Goal: Book appointment/travel/reservation: Book appointment/travel/reservation

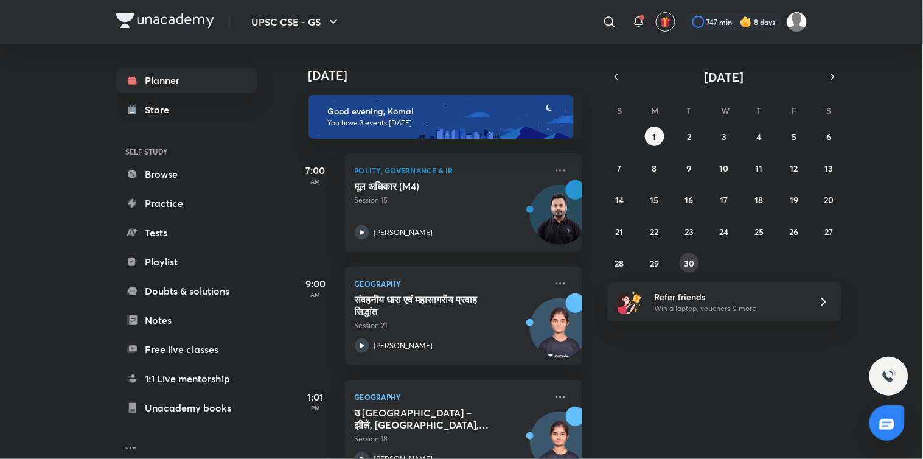
click at [685, 266] on abbr "30" at bounding box center [689, 263] width 10 height 12
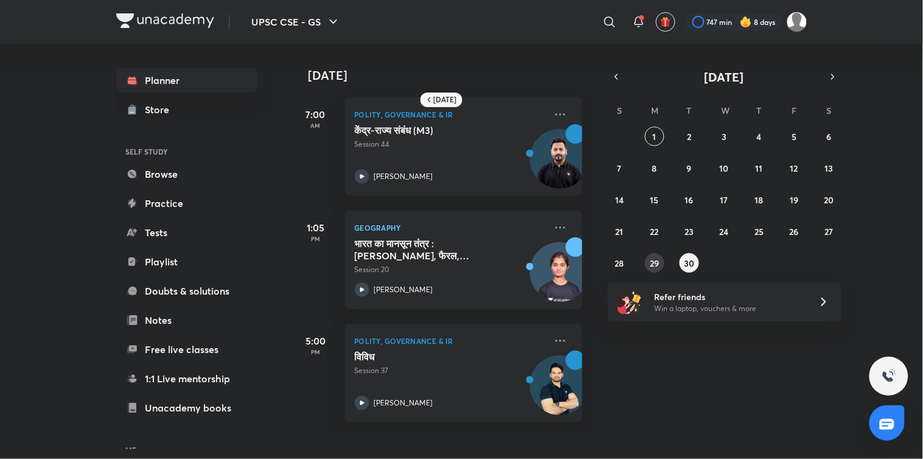
click at [655, 269] on button "29" at bounding box center [654, 262] width 19 height 19
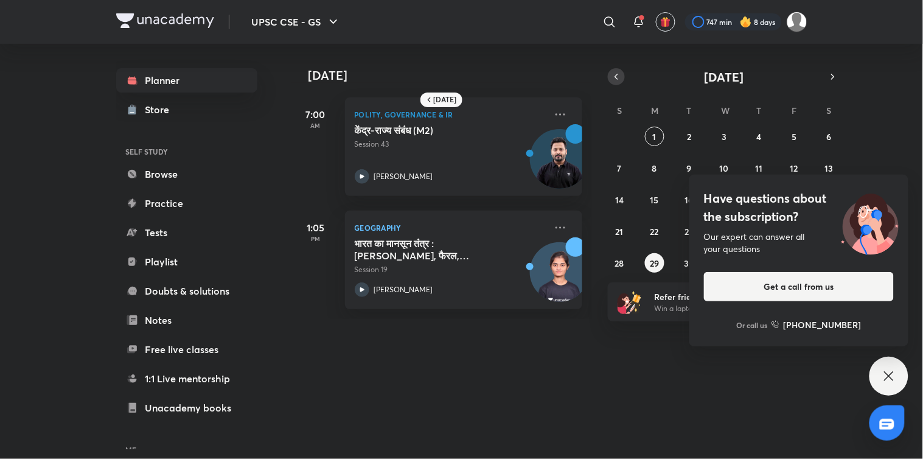
click at [620, 75] on icon "button" at bounding box center [616, 76] width 10 height 11
click at [627, 301] on div "27 28 29 30 31 1 2 3 4 5 6 7 8 9 10 11 12 13 14 15 16 17 18 19 20 21 22 23 24 2…" at bounding box center [725, 216] width 234 height 178
click at [618, 294] on abbr "31" at bounding box center [619, 295] width 9 height 12
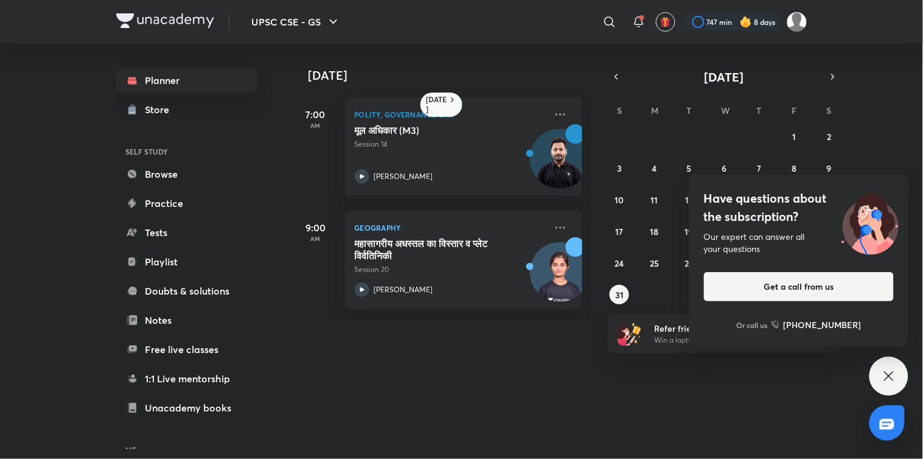
click at [889, 390] on div "Have questions about the subscription? Our expert can answer all your questions…" at bounding box center [888, 375] width 39 height 39
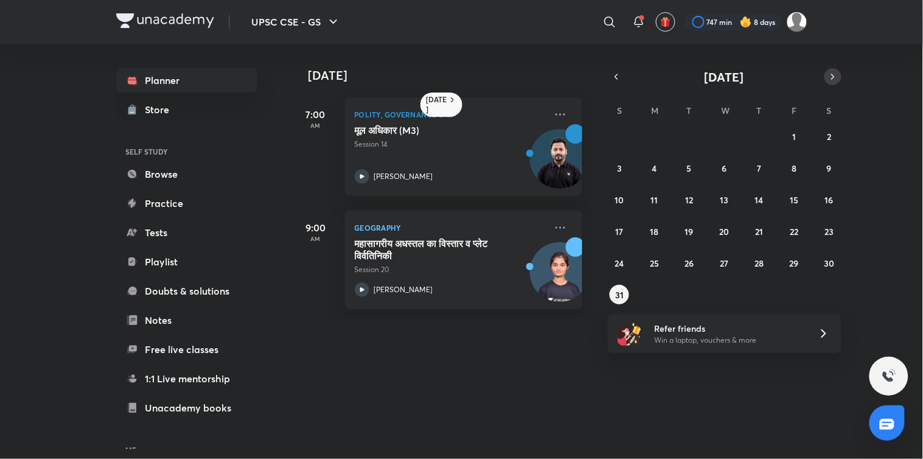
click at [830, 76] on icon "button" at bounding box center [833, 76] width 10 height 11
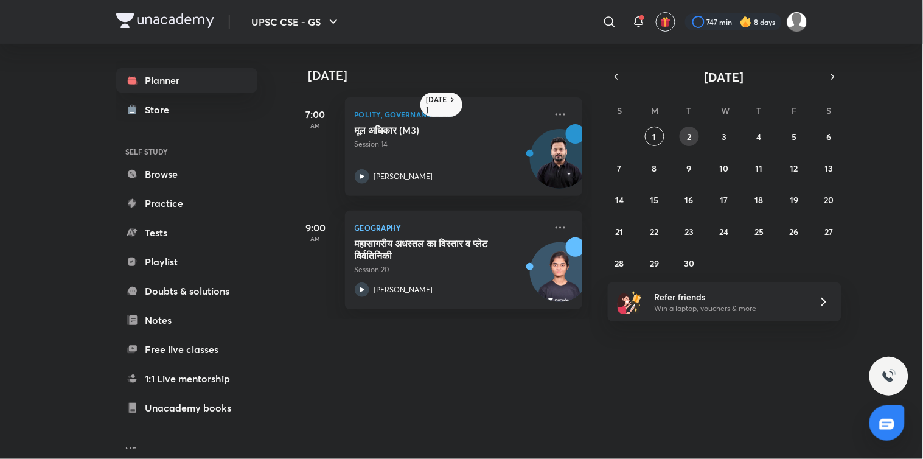
click at [687, 135] on abbr "2" at bounding box center [689, 137] width 4 height 12
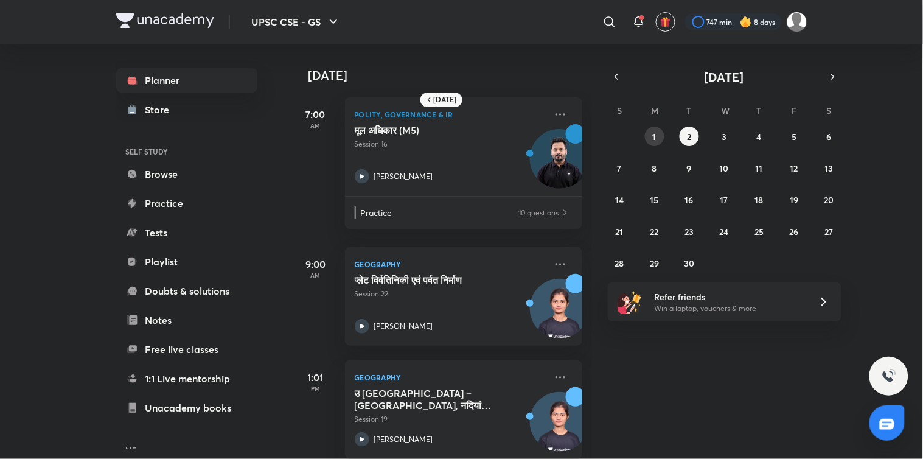
click at [653, 142] on button "1" at bounding box center [654, 136] width 19 height 19
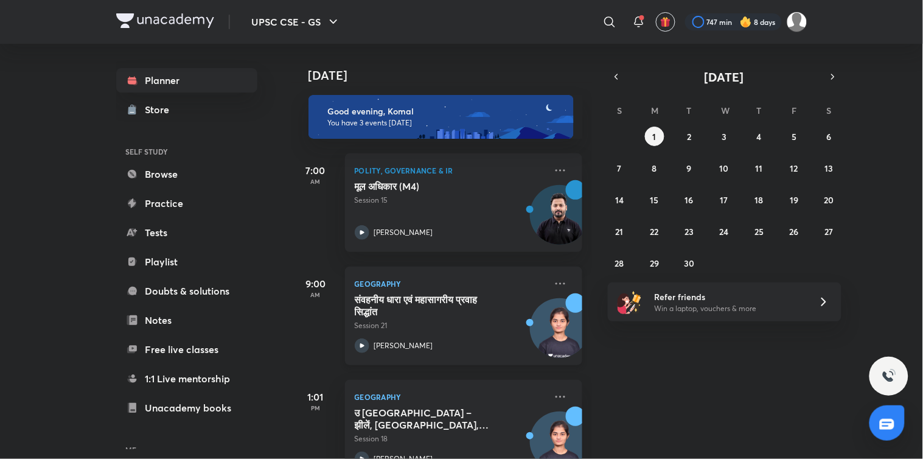
click at [549, 275] on div "Geography संवहनीय धारा एवं महासागरीय प्रवाह सिद्धांत Session 21 Apoorva Rajput" at bounding box center [463, 315] width 237 height 99
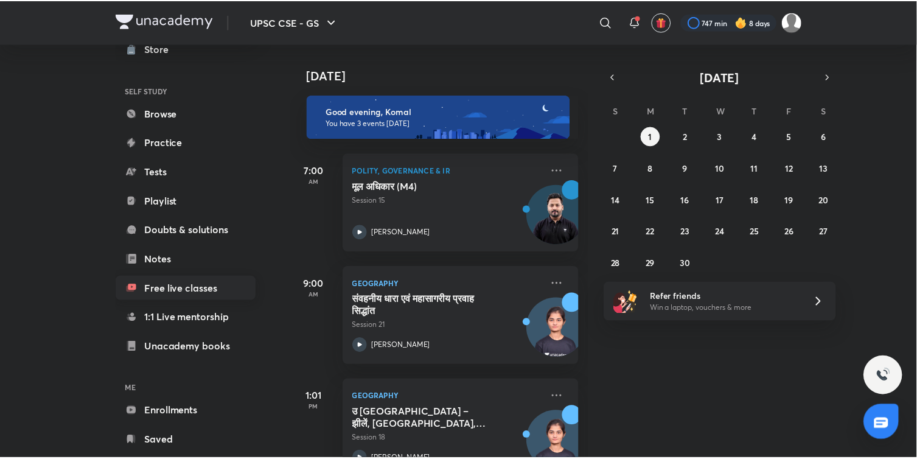
scroll to position [88, 0]
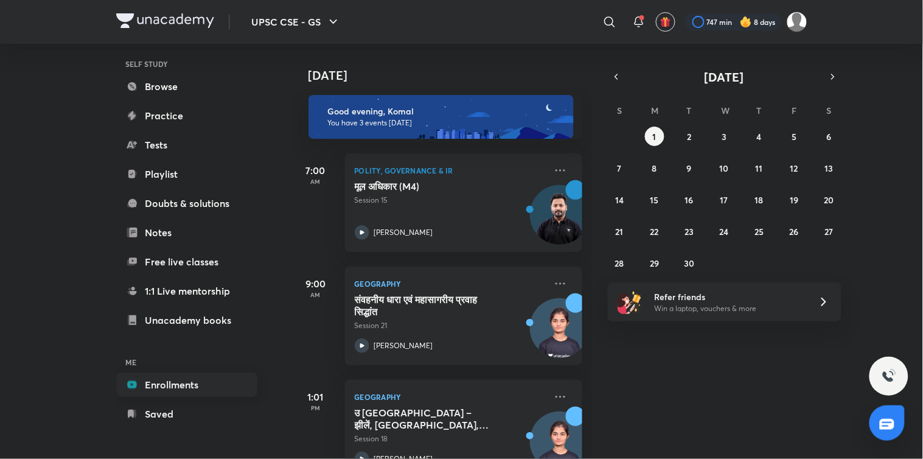
click at [165, 383] on link "Enrollments" at bounding box center [186, 384] width 141 height 24
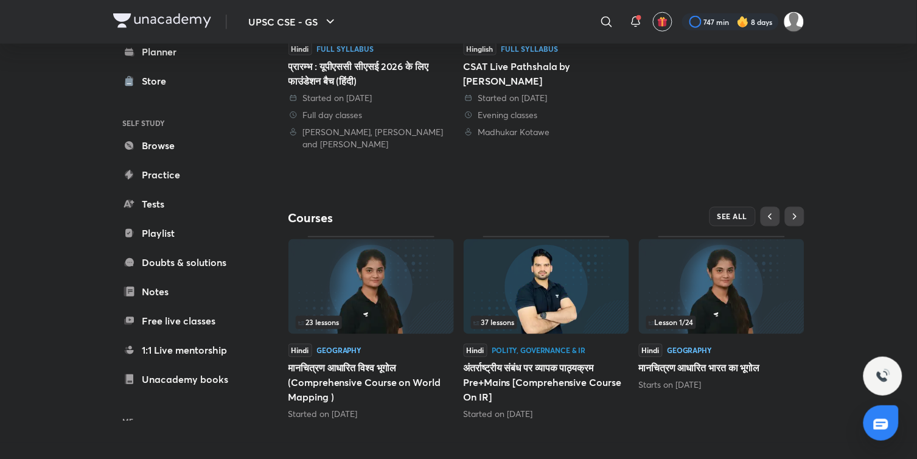
scroll to position [393, 0]
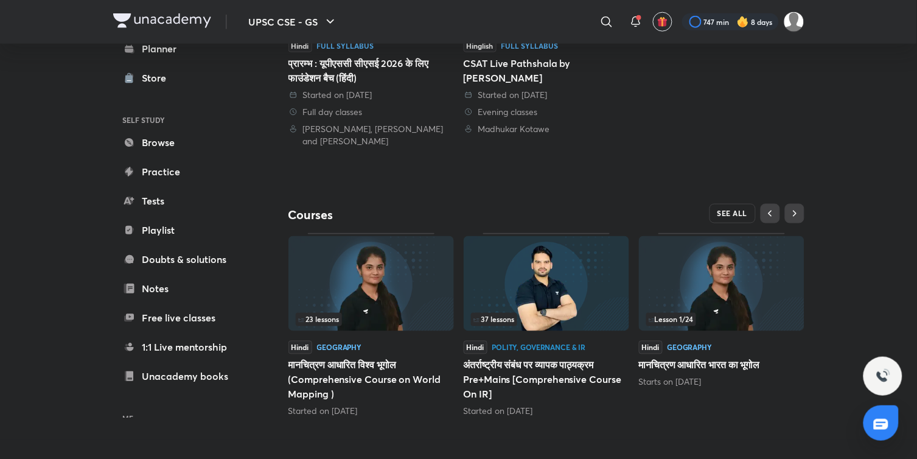
click at [738, 212] on span "SEE ALL" at bounding box center [732, 213] width 30 height 9
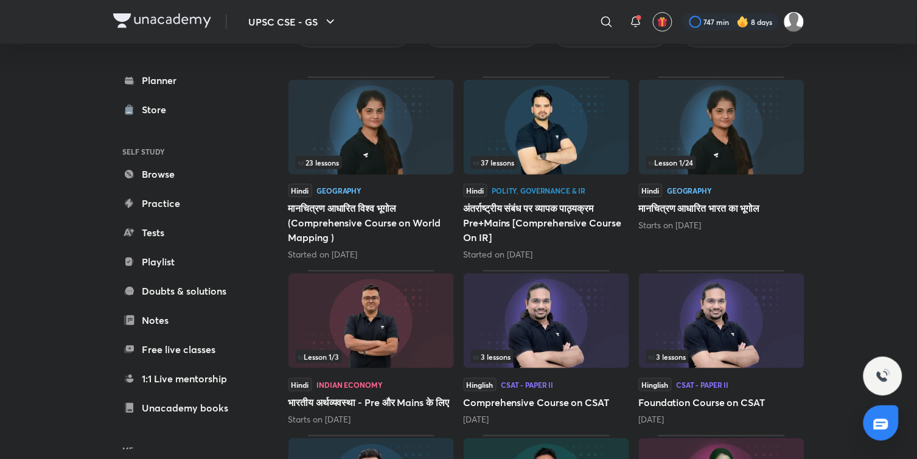
scroll to position [520, 0]
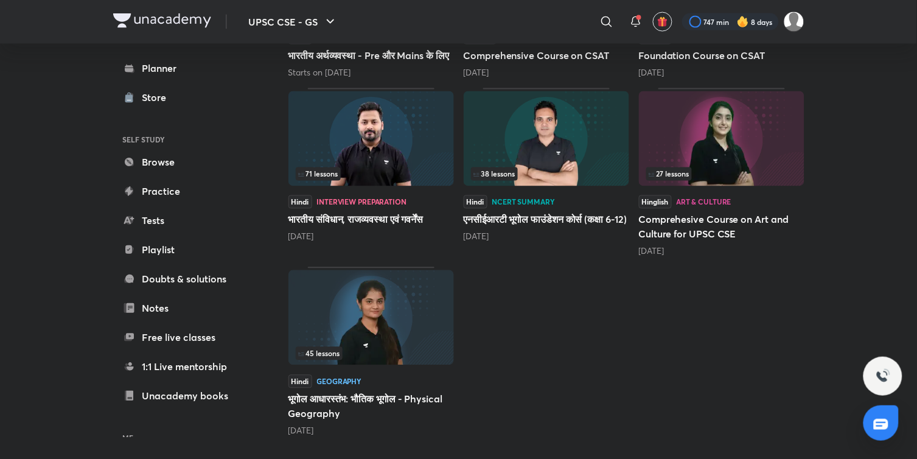
click at [383, 325] on img at bounding box center [370, 317] width 165 height 95
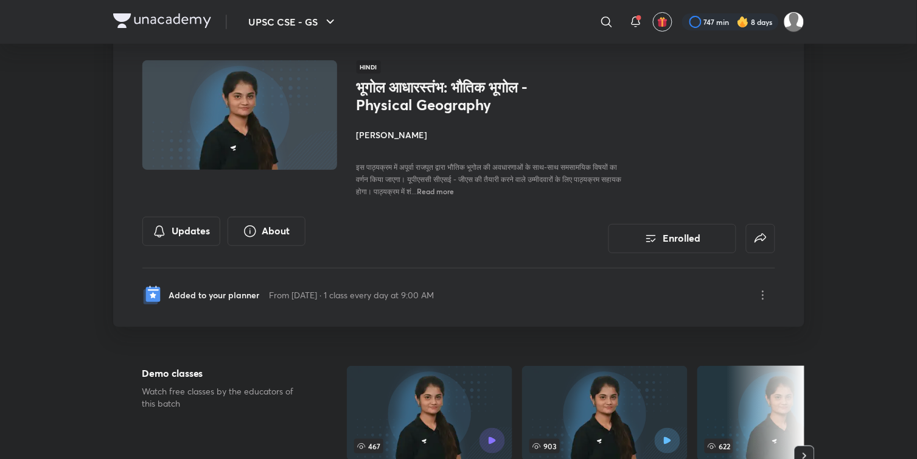
scroll to position [68, 0]
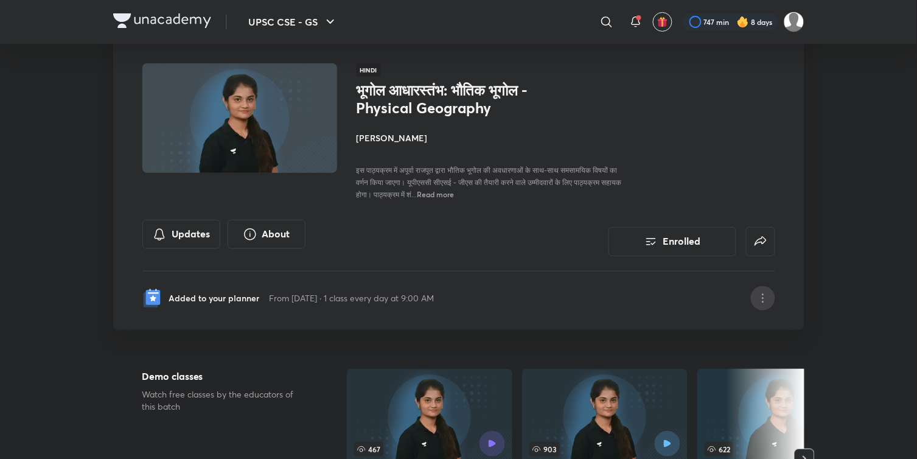
click at [752, 295] on div at bounding box center [763, 298] width 24 height 24
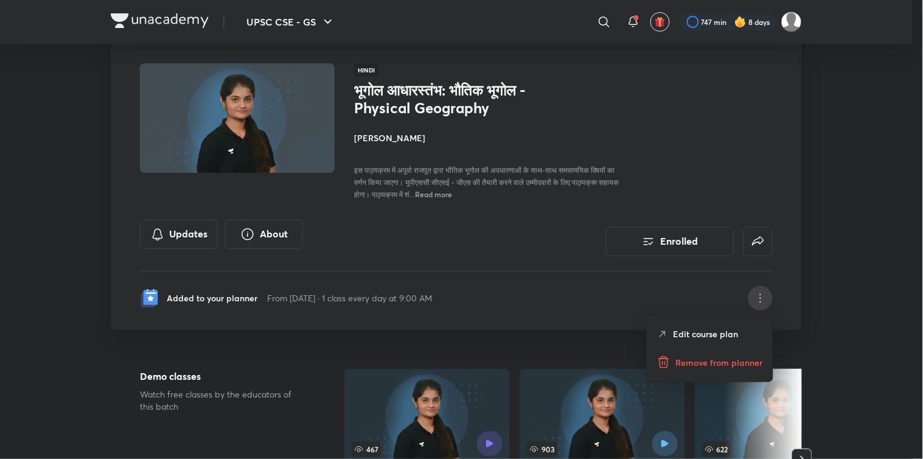
click at [725, 332] on p "Edit course plan" at bounding box center [705, 333] width 65 height 13
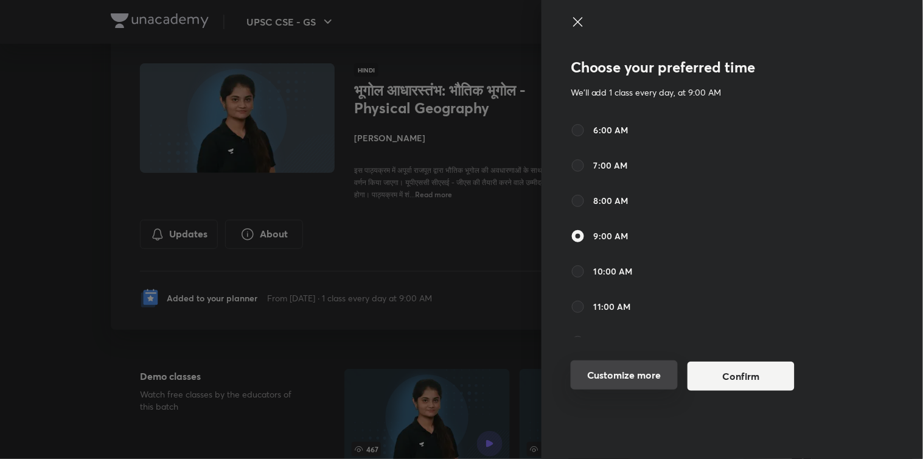
click at [616, 382] on button "Customize more" at bounding box center [624, 374] width 107 height 29
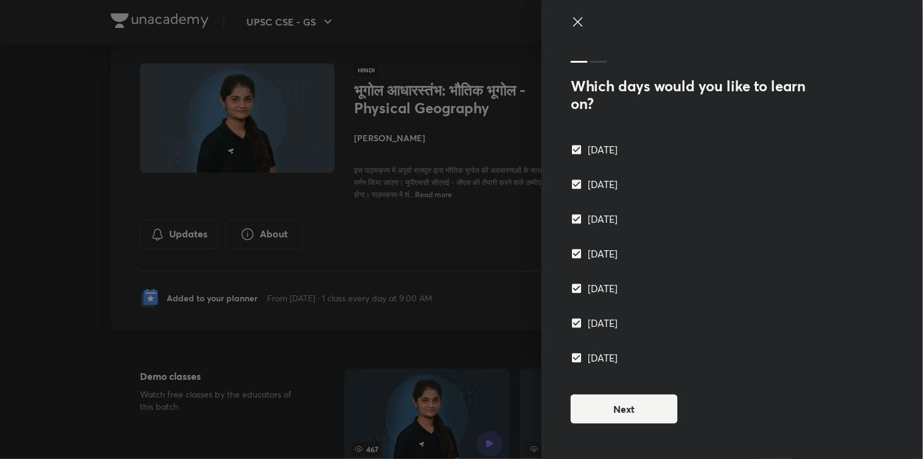
click at [587, 357] on input "Sunday" at bounding box center [579, 358] width 17 height 12
checkbox input "false"
click at [591, 393] on button "Next" at bounding box center [624, 407] width 107 height 29
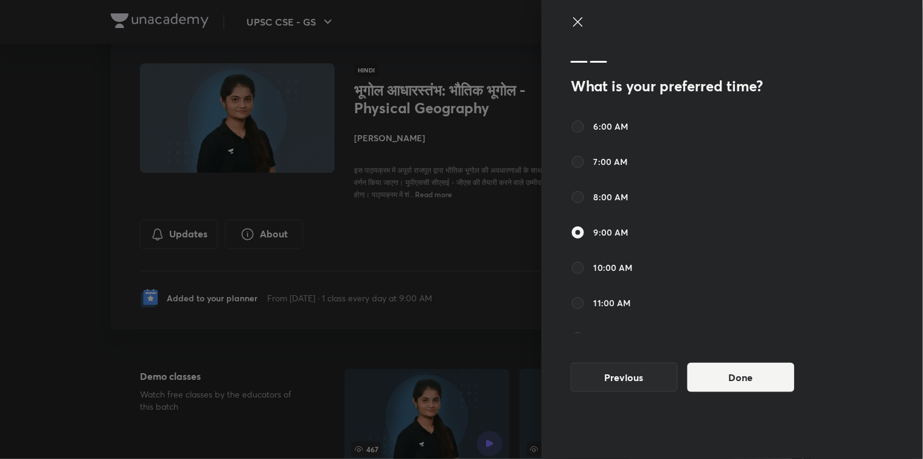
click at [610, 268] on span "10:00 AM" at bounding box center [613, 267] width 39 height 13
click at [585, 268] on input "10:00 AM" at bounding box center [578, 267] width 15 height 15
radio input "false"
radio input "true"
click at [600, 226] on span "9:00 AM" at bounding box center [611, 232] width 35 height 13
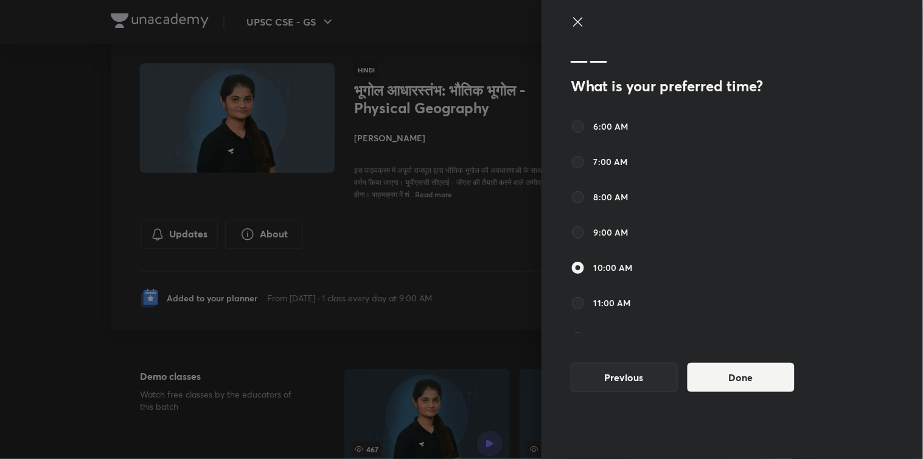
click at [585, 226] on input "9:00 AM" at bounding box center [578, 232] width 15 height 15
radio input "true"
radio input "false"
click at [704, 365] on button "Done" at bounding box center [740, 375] width 107 height 29
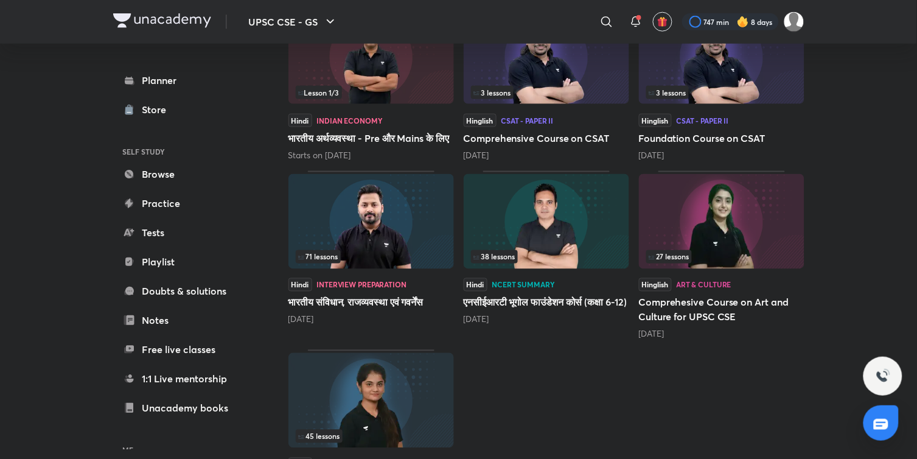
scroll to position [520, 0]
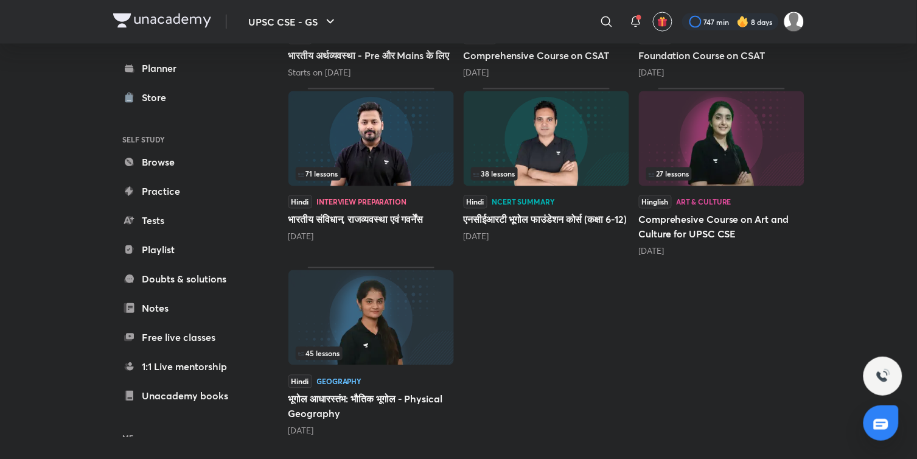
click at [415, 288] on img at bounding box center [370, 317] width 165 height 95
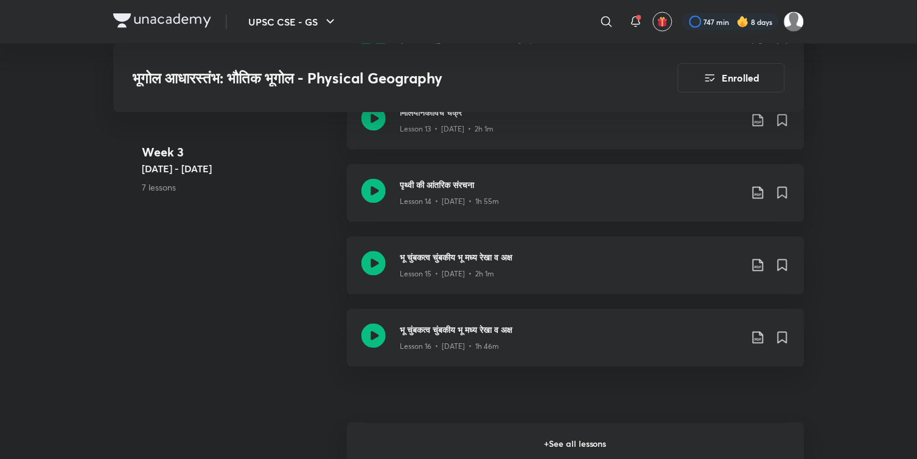
scroll to position [1734, 0]
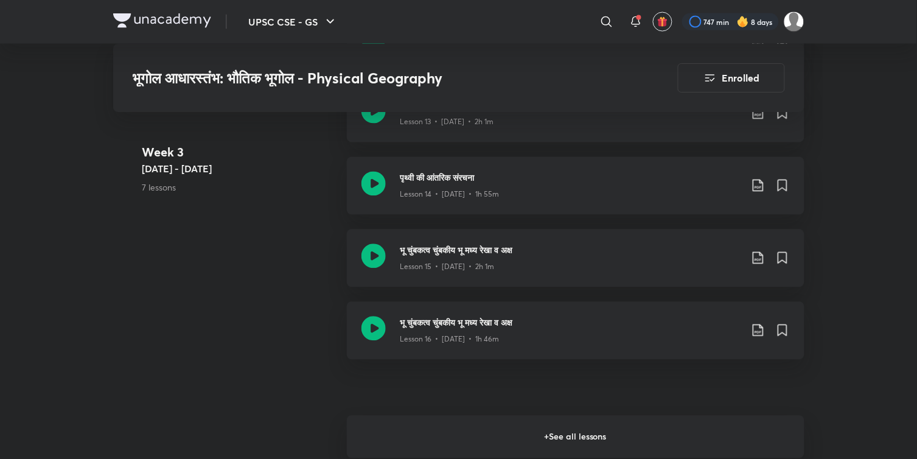
click at [566, 440] on h6 "+ See all lessons" at bounding box center [575, 436] width 457 height 43
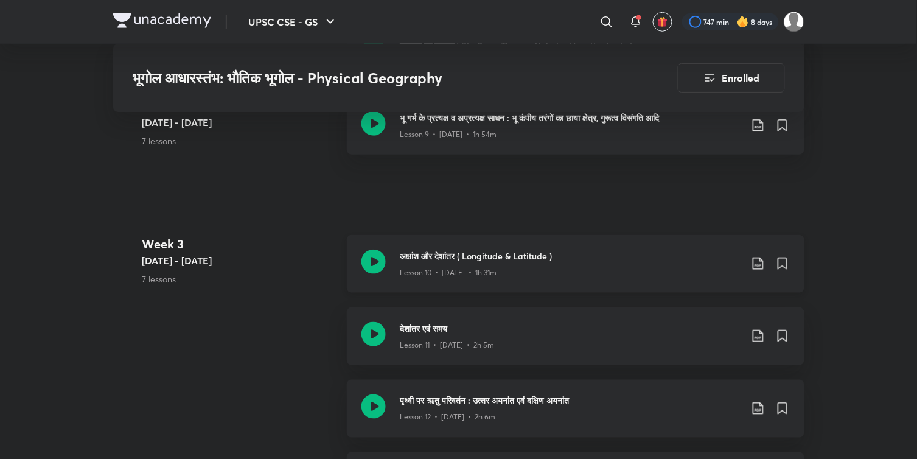
scroll to position [1353, 0]
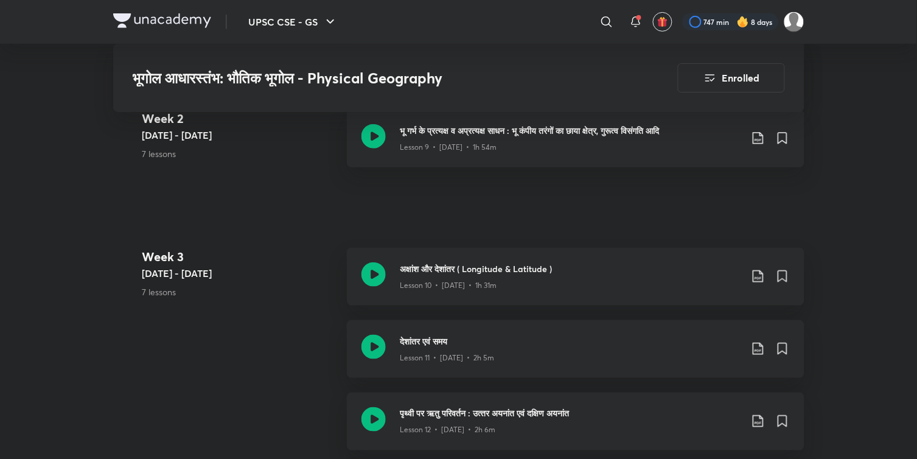
click at [142, 18] on img at bounding box center [162, 20] width 98 height 15
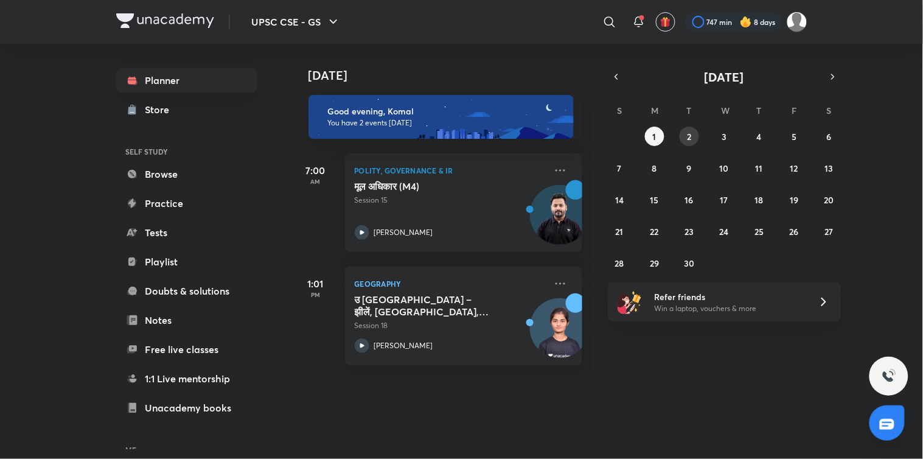
click at [690, 131] on abbr "2" at bounding box center [689, 137] width 4 height 12
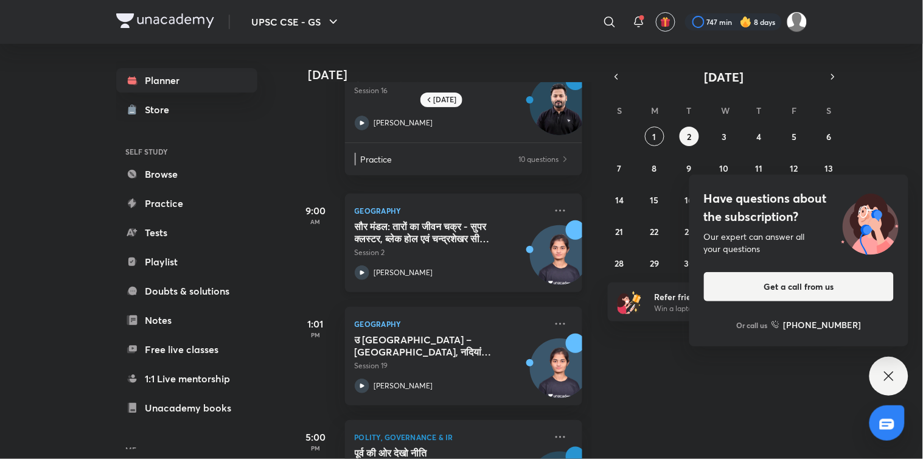
scroll to position [52, 0]
click at [721, 137] on abbr "3" at bounding box center [723, 137] width 5 height 12
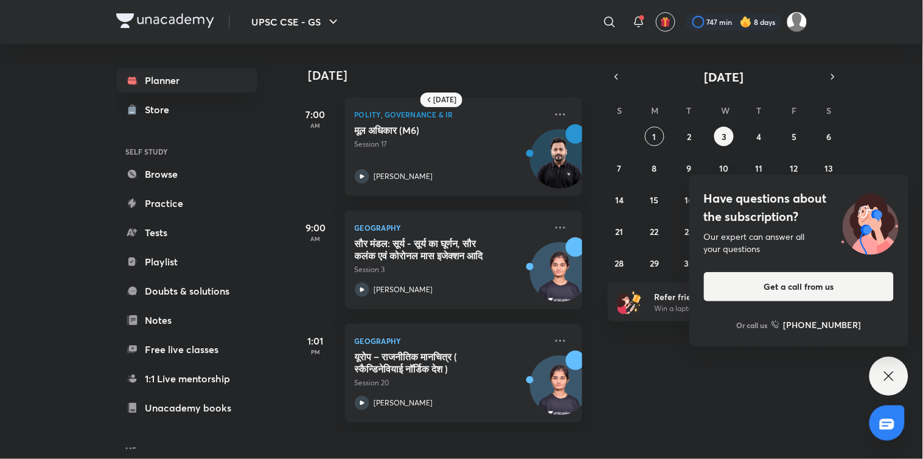
click at [887, 364] on div "Have questions about the subscription? Our expert can answer all your questions…" at bounding box center [888, 375] width 39 height 39
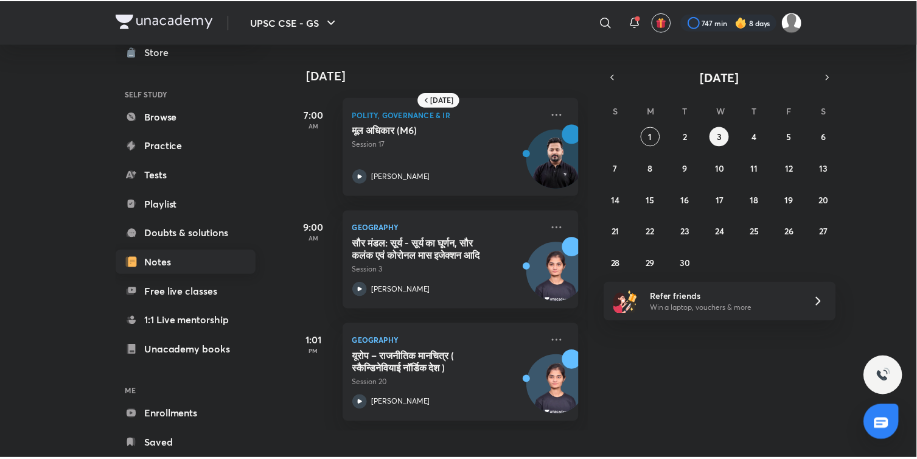
scroll to position [88, 0]
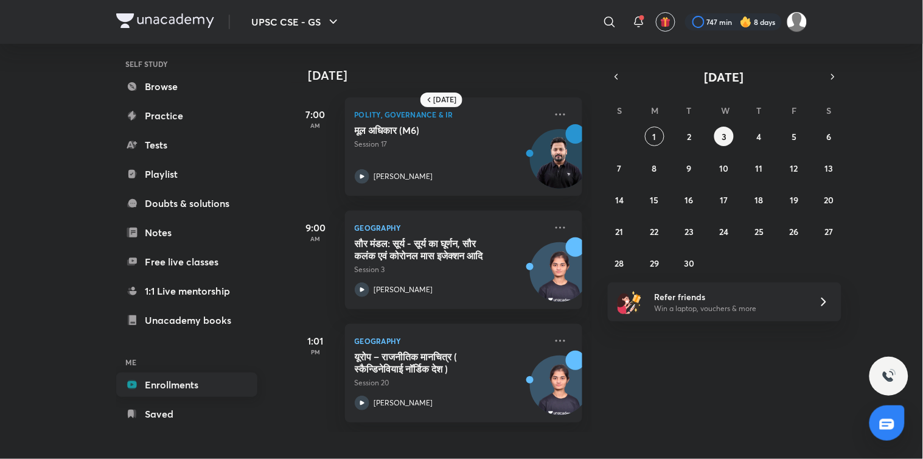
click at [142, 373] on link "Enrollments" at bounding box center [186, 384] width 141 height 24
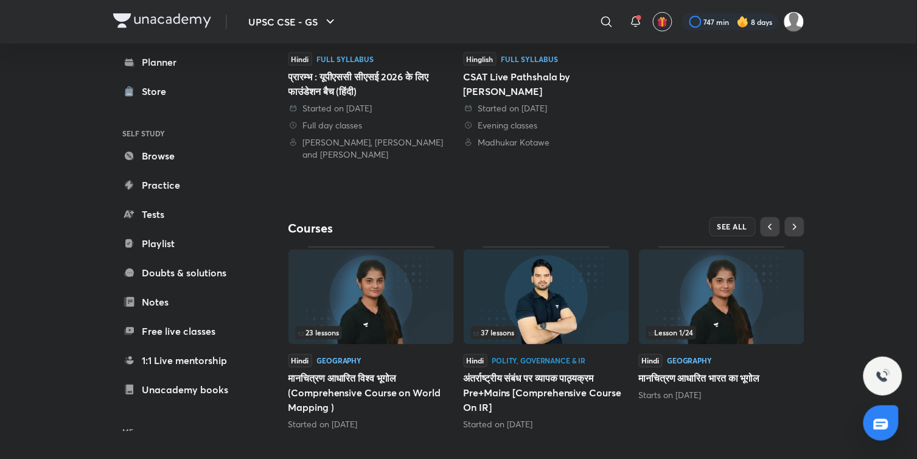
scroll to position [393, 0]
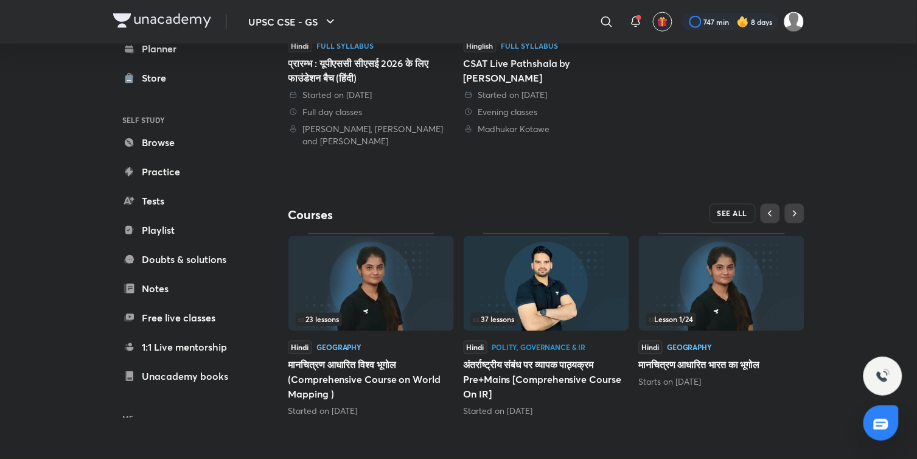
click at [729, 215] on span "SEE ALL" at bounding box center [732, 213] width 30 height 9
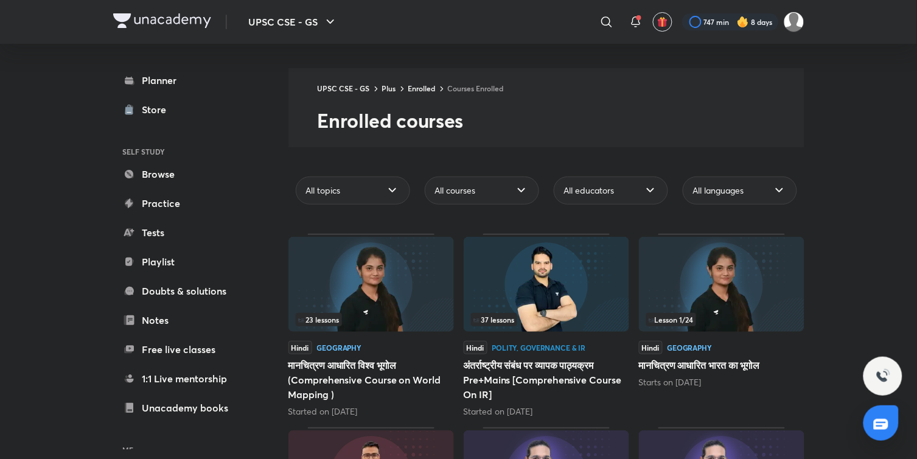
scroll to position [520, 0]
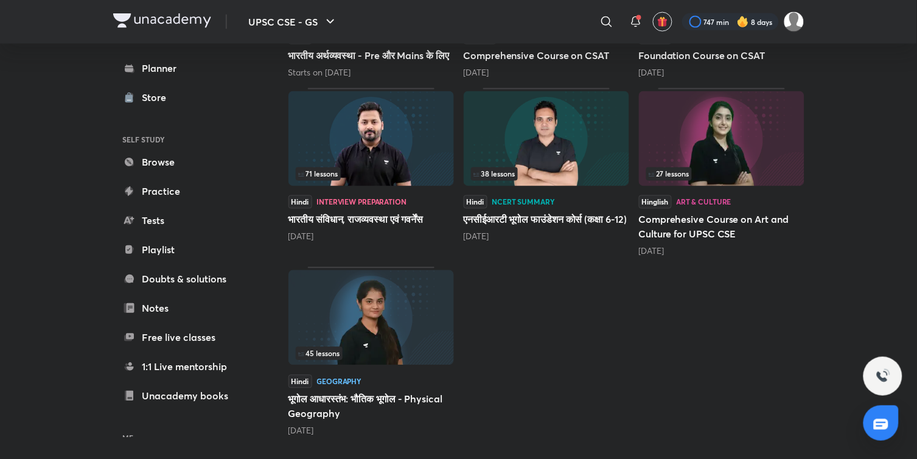
click at [380, 350] on div "45 lessons" at bounding box center [371, 353] width 151 height 13
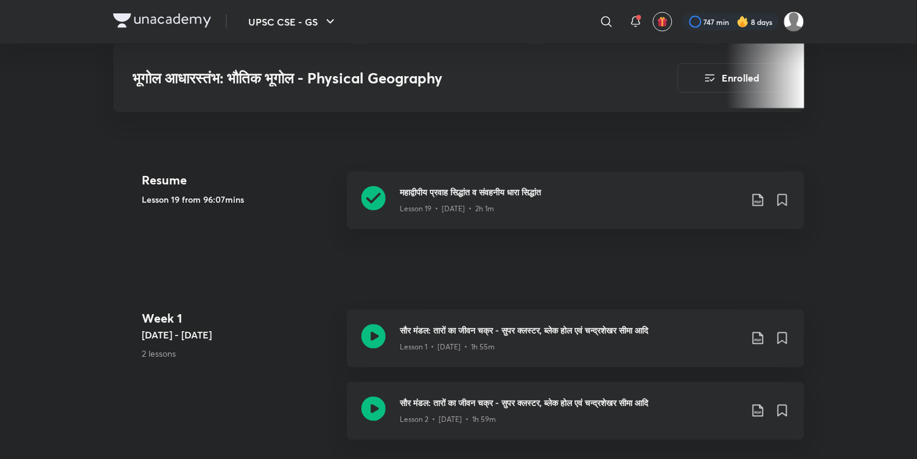
scroll to position [499, 0]
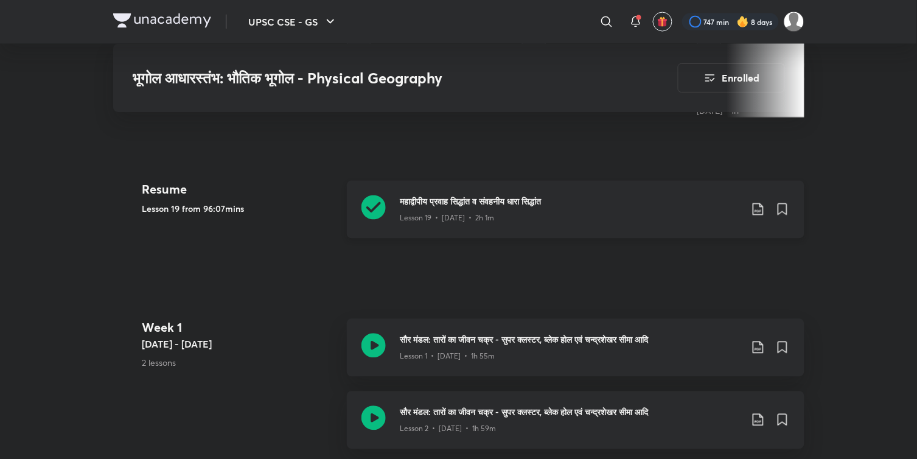
click at [471, 209] on div "Lesson 19 • Aug 14 • 2h 1m" at bounding box center [570, 216] width 341 height 16
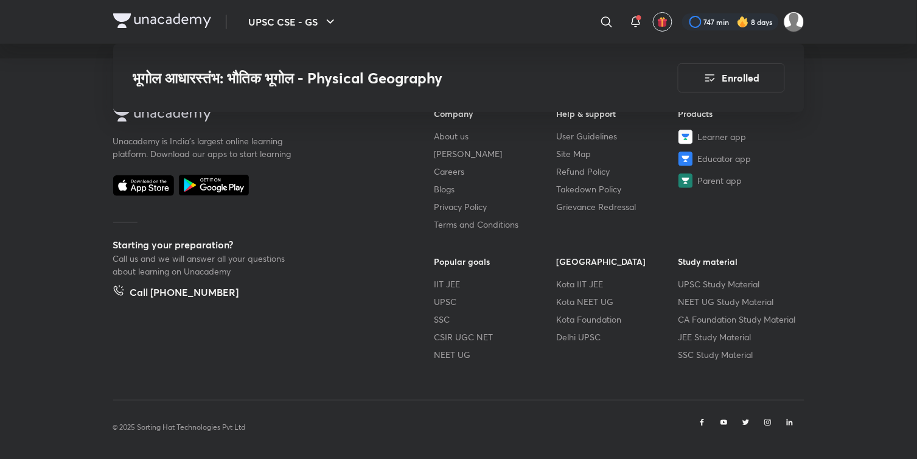
scroll to position [4811, 0]
click at [448, 316] on link "SSC" at bounding box center [495, 317] width 122 height 13
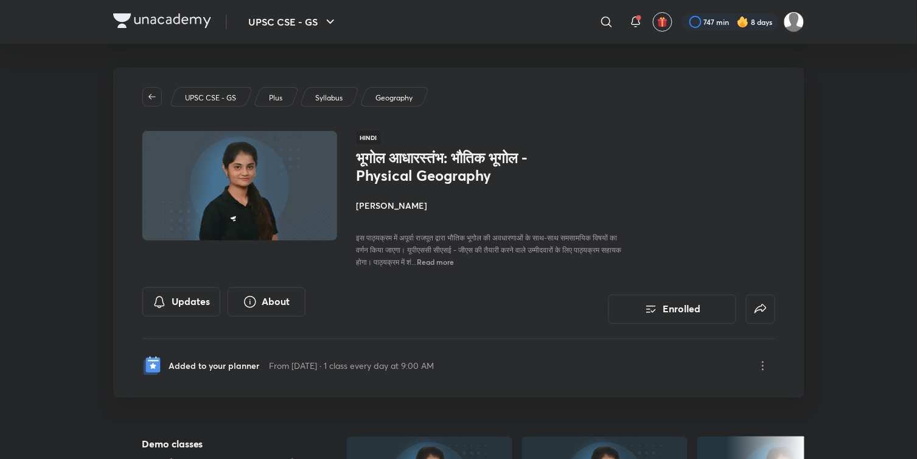
scroll to position [0, 0]
click at [151, 25] on img at bounding box center [162, 20] width 98 height 15
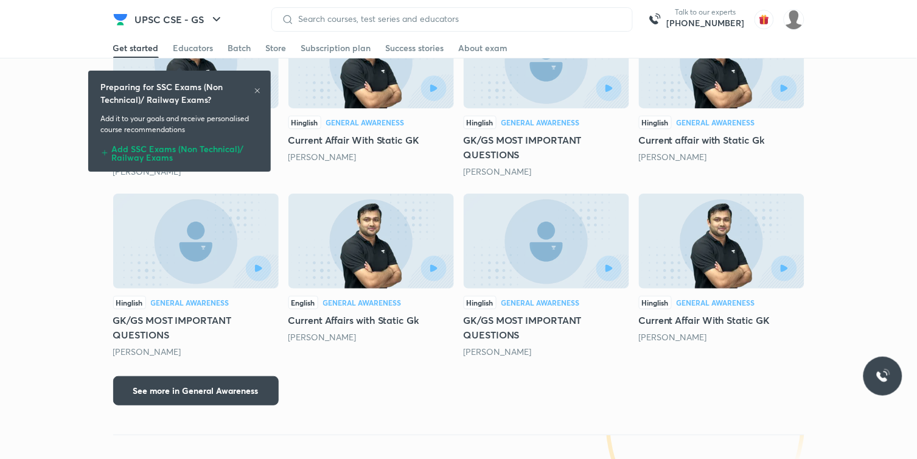
scroll to position [1156, 0]
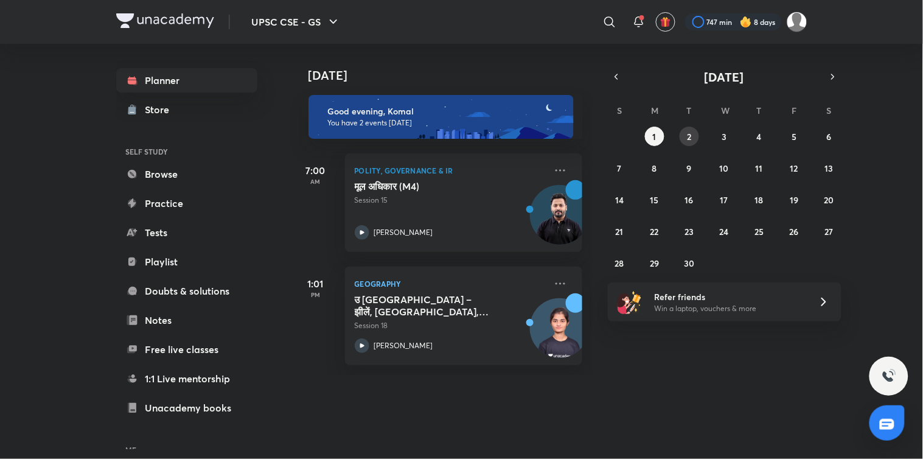
click at [682, 139] on button "2" at bounding box center [688, 136] width 19 height 19
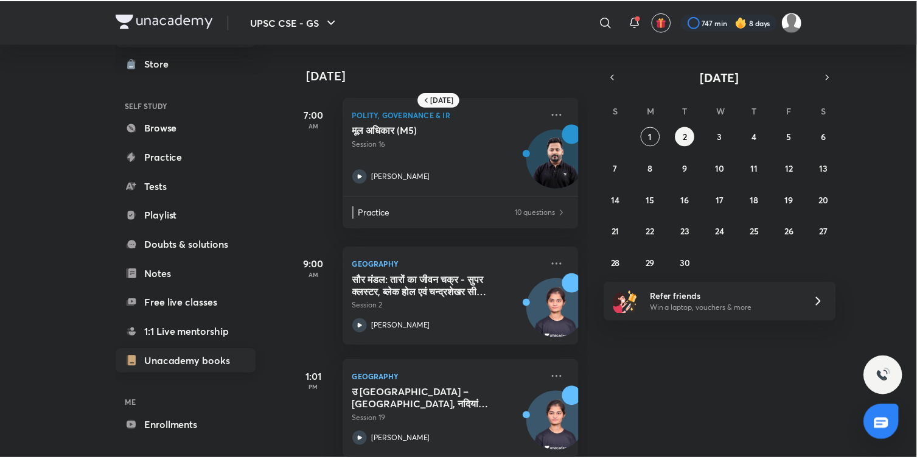
scroll to position [88, 0]
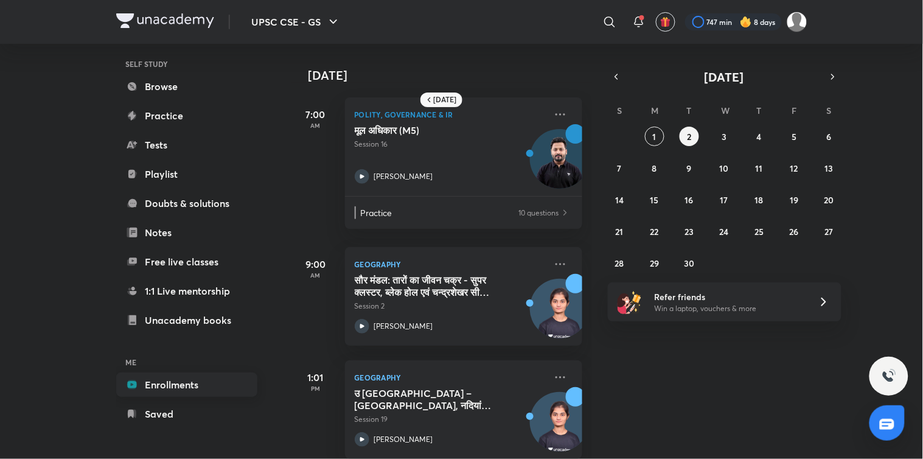
click at [214, 393] on link "Enrollments" at bounding box center [186, 384] width 141 height 24
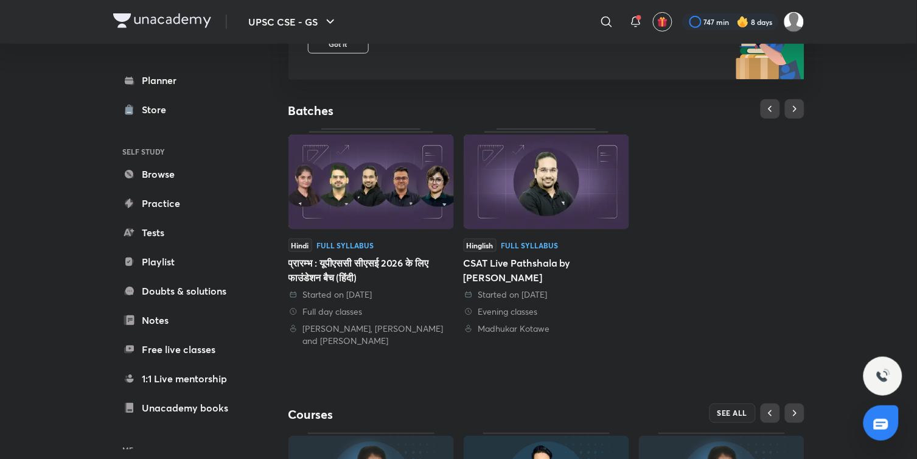
scroll to position [195, 0]
click at [572, 207] on img at bounding box center [546, 180] width 165 height 95
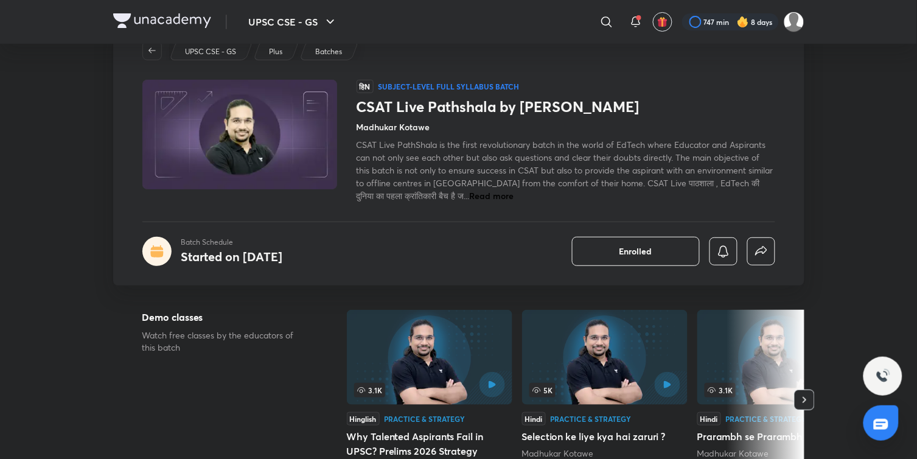
click at [471, 192] on span "Read more" at bounding box center [492, 196] width 44 height 12
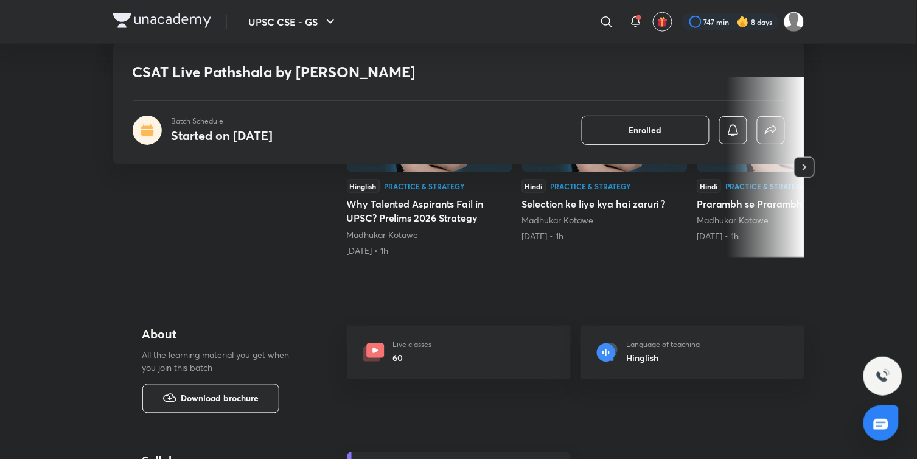
scroll to position [361, 0]
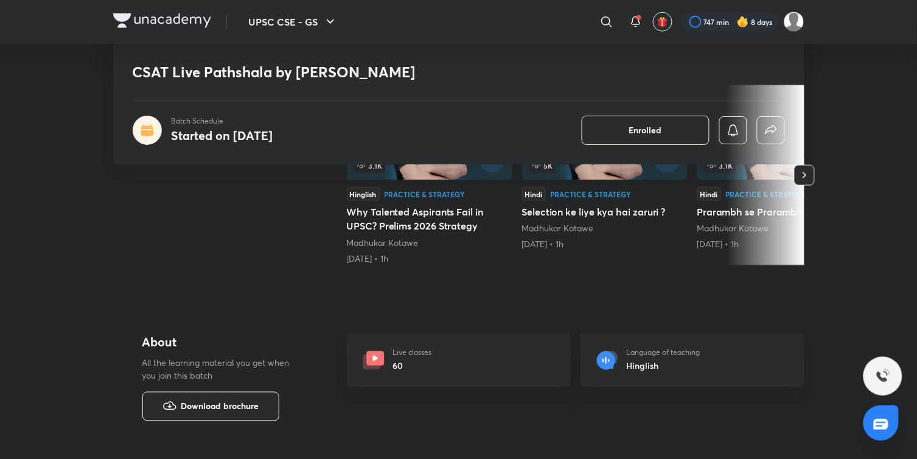
click at [472, 348] on div "Live classes 60" at bounding box center [459, 360] width 224 height 54
click at [414, 347] on p "Live classes" at bounding box center [412, 352] width 39 height 11
click at [408, 363] on div "Live classes 60" at bounding box center [459, 360] width 224 height 54
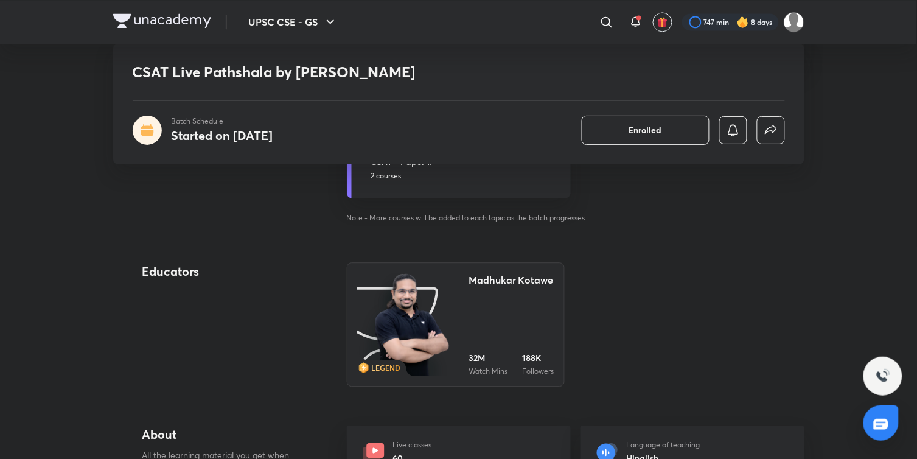
scroll to position [655, 0]
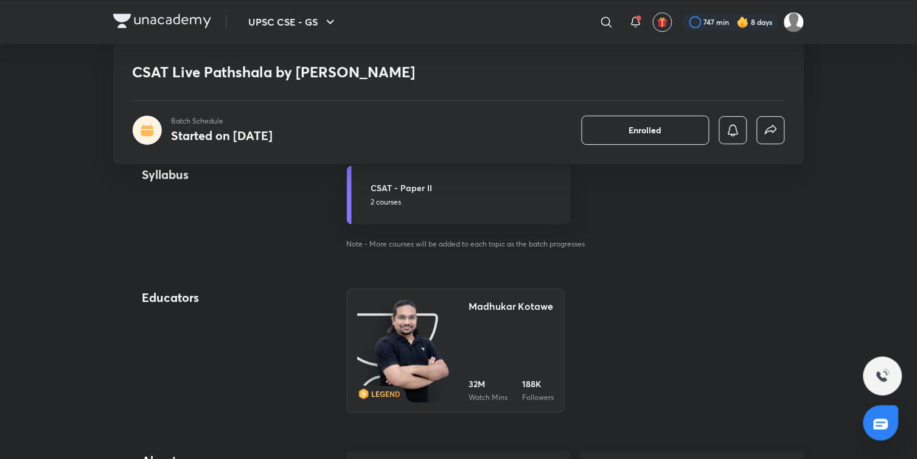
click at [473, 321] on div "Madhukar Kotawe" at bounding box center [511, 318] width 85 height 39
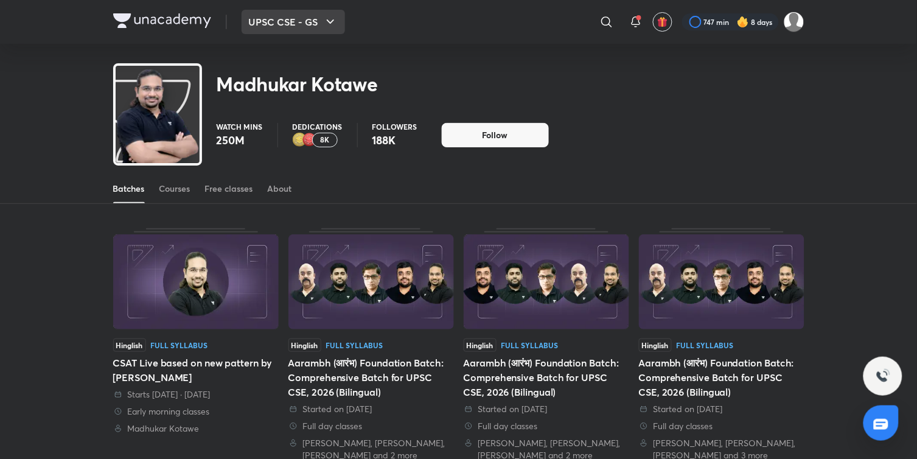
click at [262, 23] on button "UPSC CSE - GS" at bounding box center [293, 22] width 103 height 24
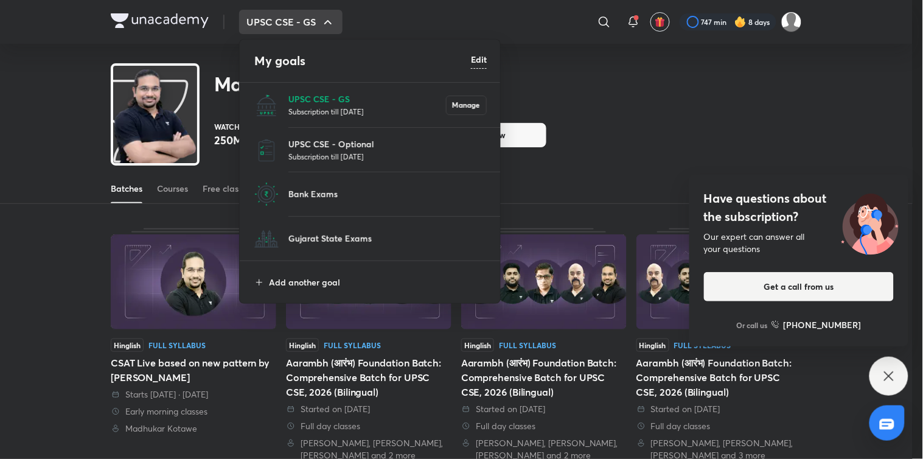
click at [400, 31] on div at bounding box center [461, 229] width 923 height 459
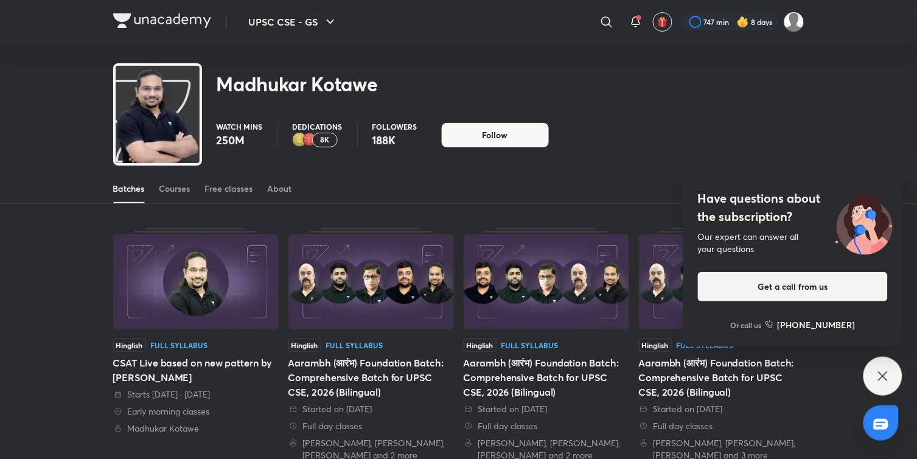
click at [894, 378] on div "Have questions about the subscription? Our expert can answer all your questions…" at bounding box center [882, 375] width 39 height 39
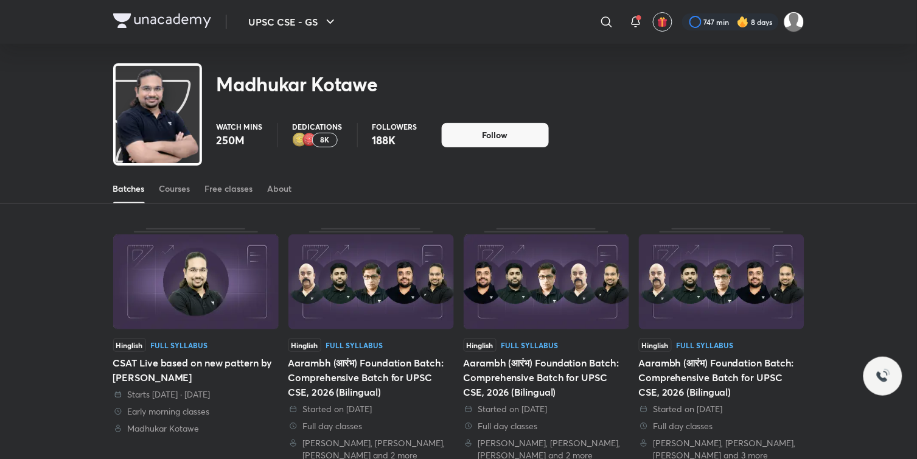
scroll to position [646, 0]
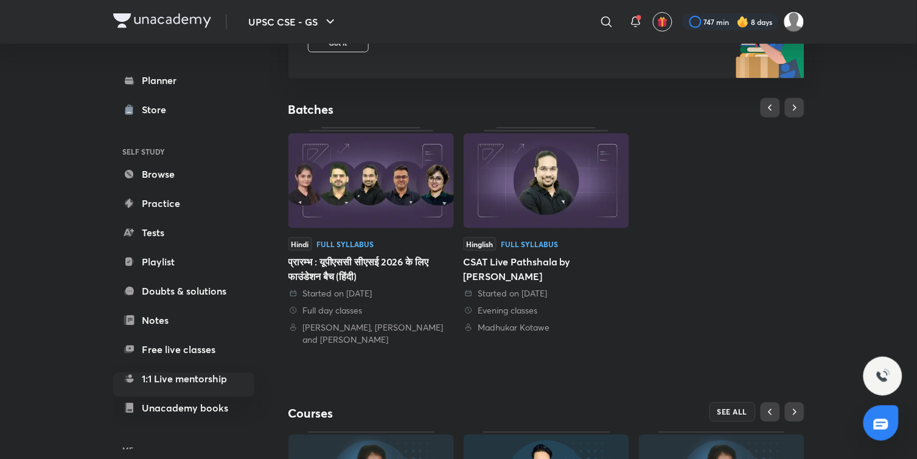
click at [574, 204] on img at bounding box center [546, 180] width 165 height 95
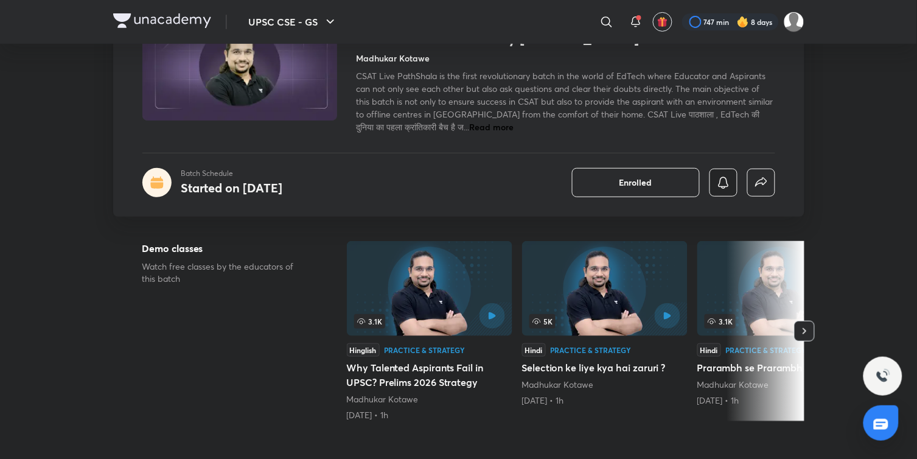
click at [726, 185] on icon "button" at bounding box center [723, 182] width 15 height 15
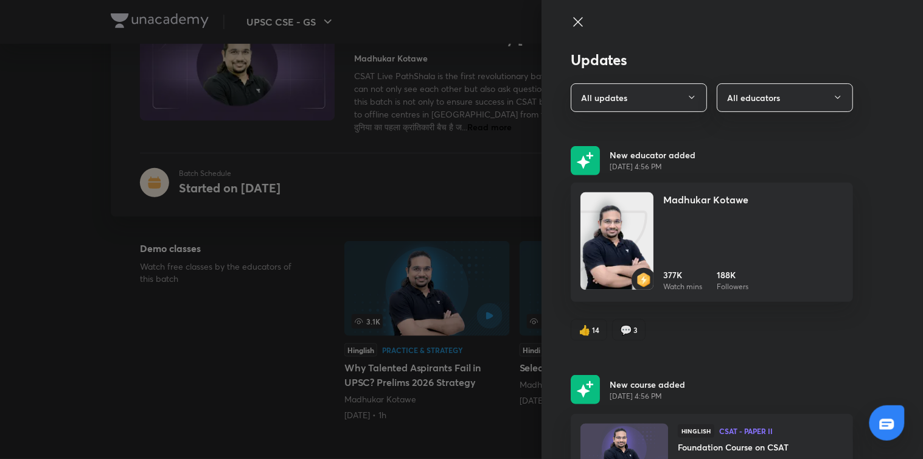
click at [448, 211] on div at bounding box center [461, 229] width 923 height 459
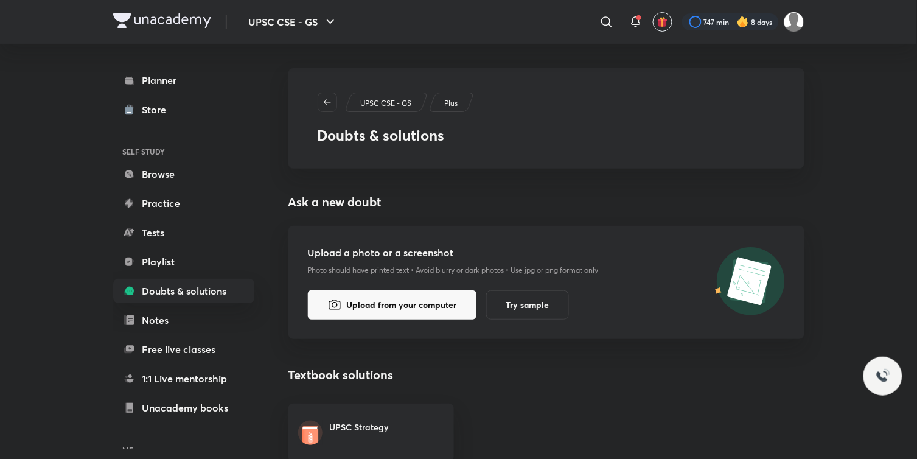
scroll to position [195, 0]
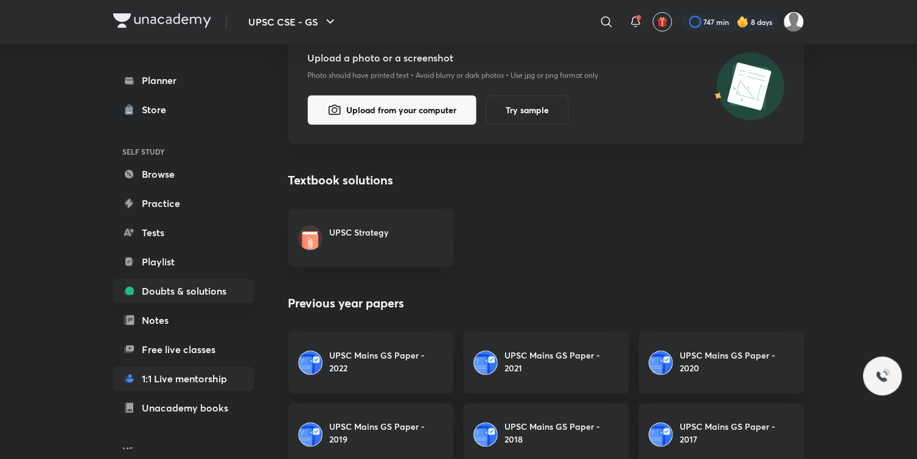
click at [214, 368] on link "1:1 Live mentorship" at bounding box center [183, 378] width 141 height 24
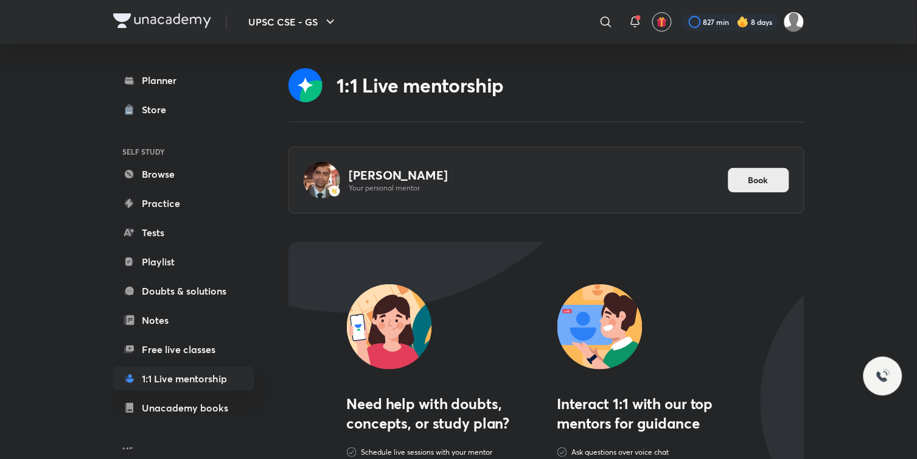
click at [748, 178] on span "Book" at bounding box center [758, 180] width 20 height 12
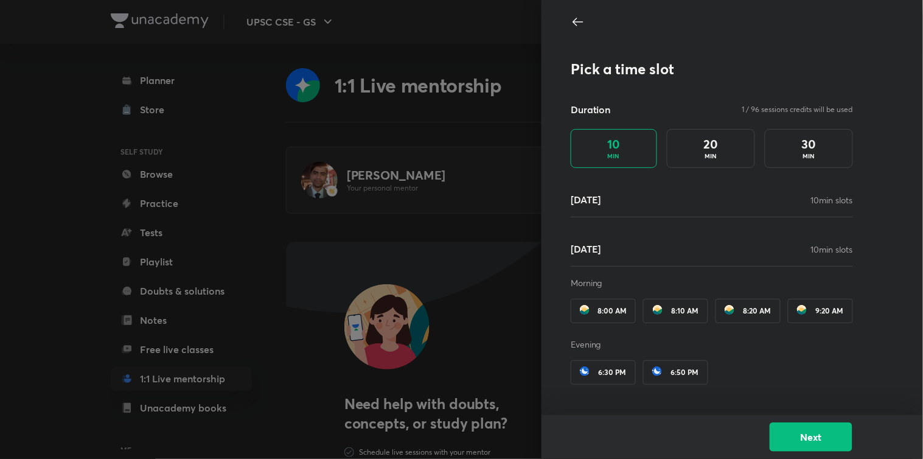
click at [719, 204] on div "01 Sep 10 min slots" at bounding box center [712, 199] width 282 height 15
click at [804, 429] on button "Next" at bounding box center [811, 435] width 83 height 29
click at [603, 317] on div "8:00 AM" at bounding box center [603, 311] width 65 height 24
click at [749, 307] on span "8:20 AM" at bounding box center [757, 311] width 28 height 9
click at [796, 428] on button "Next" at bounding box center [811, 435] width 83 height 29
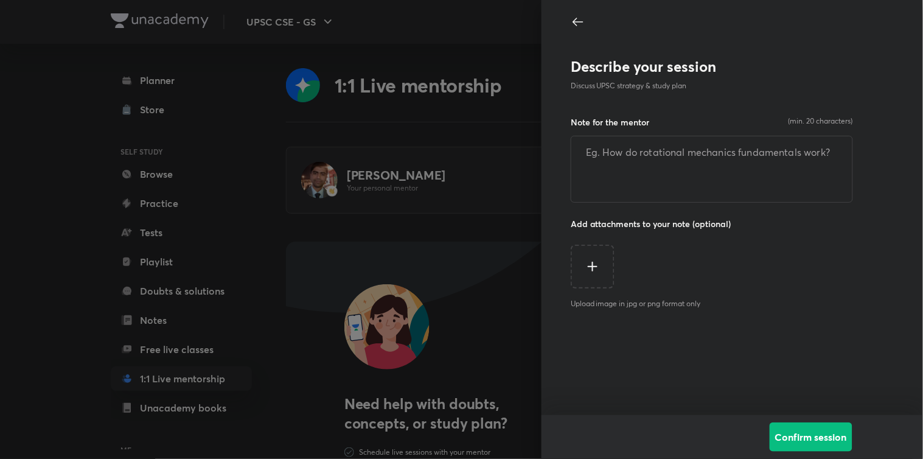
click at [571, 25] on icon at bounding box center [578, 22] width 15 height 15
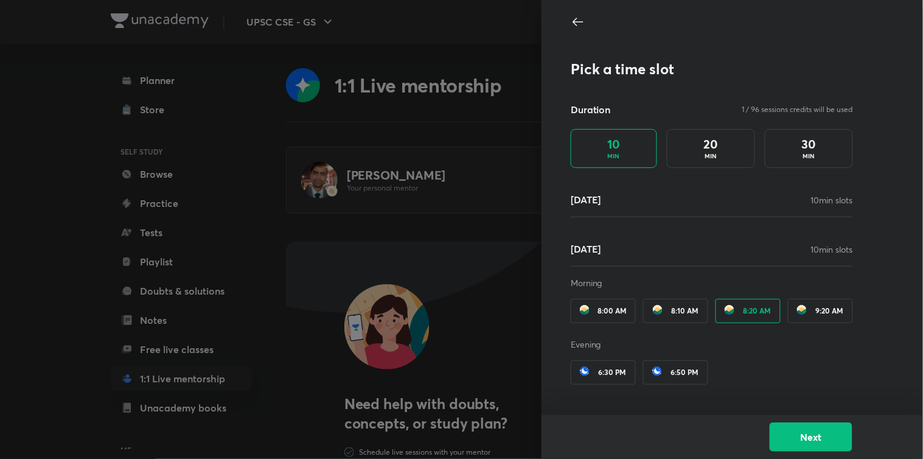
scroll to position [9, 0]
click at [819, 423] on button "Next" at bounding box center [811, 435] width 83 height 29
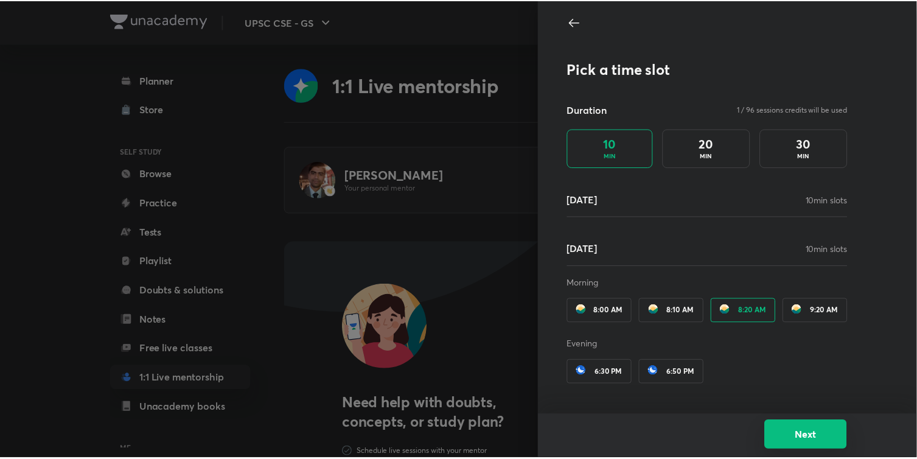
scroll to position [0, 0]
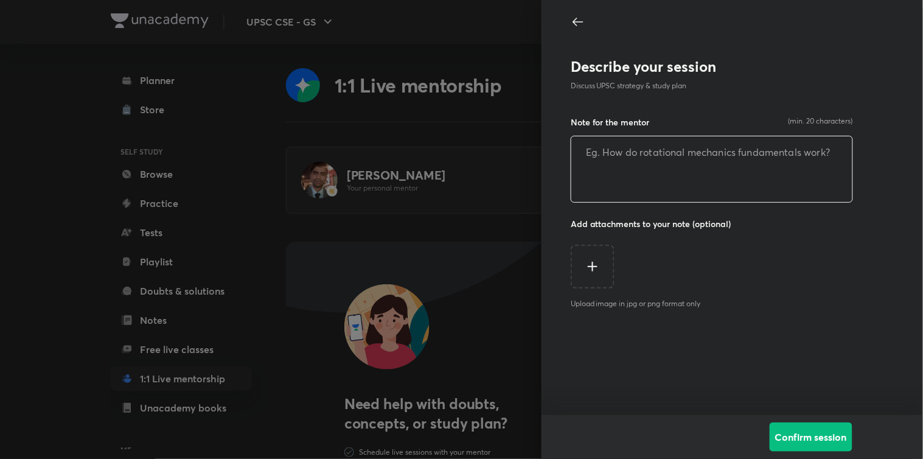
click at [753, 165] on textarea at bounding box center [711, 169] width 281 height 66
type textarea "to question csat course regarding"
click at [800, 429] on button "Confirm session" at bounding box center [811, 435] width 83 height 29
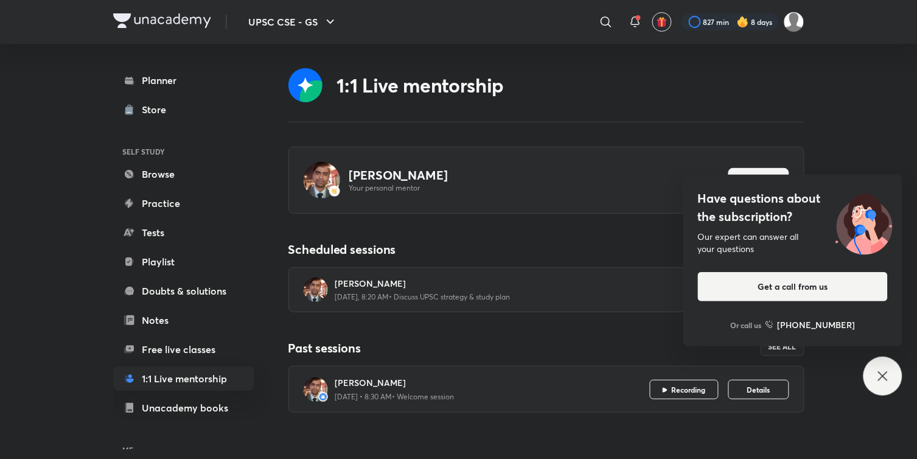
click at [886, 380] on icon at bounding box center [882, 376] width 15 height 15
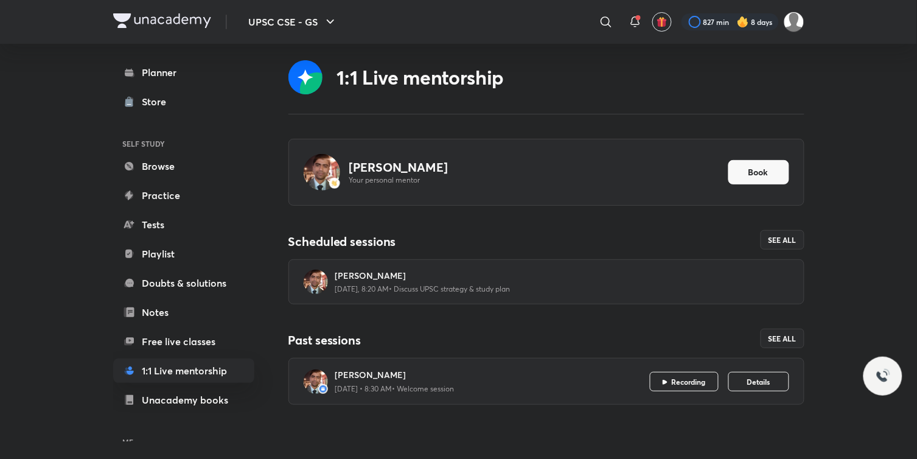
scroll to position [12, 0]
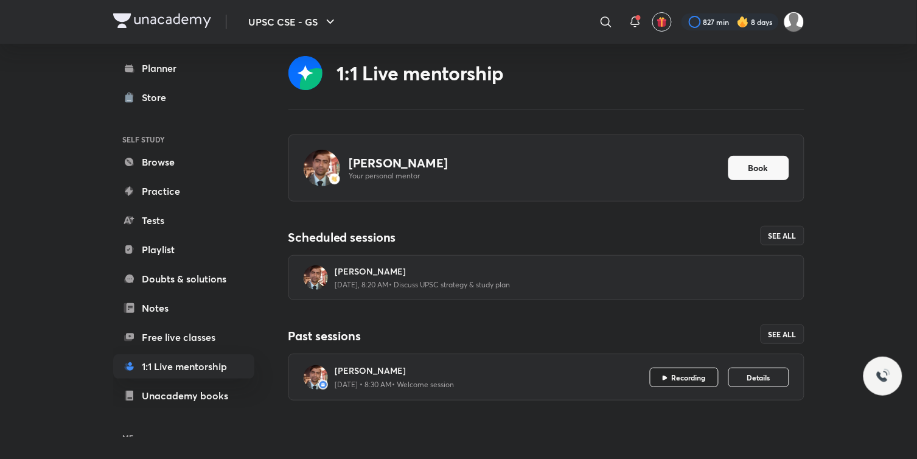
click at [704, 376] on span "Recording" at bounding box center [689, 377] width 34 height 10
